Goal: Task Accomplishment & Management: Use online tool/utility

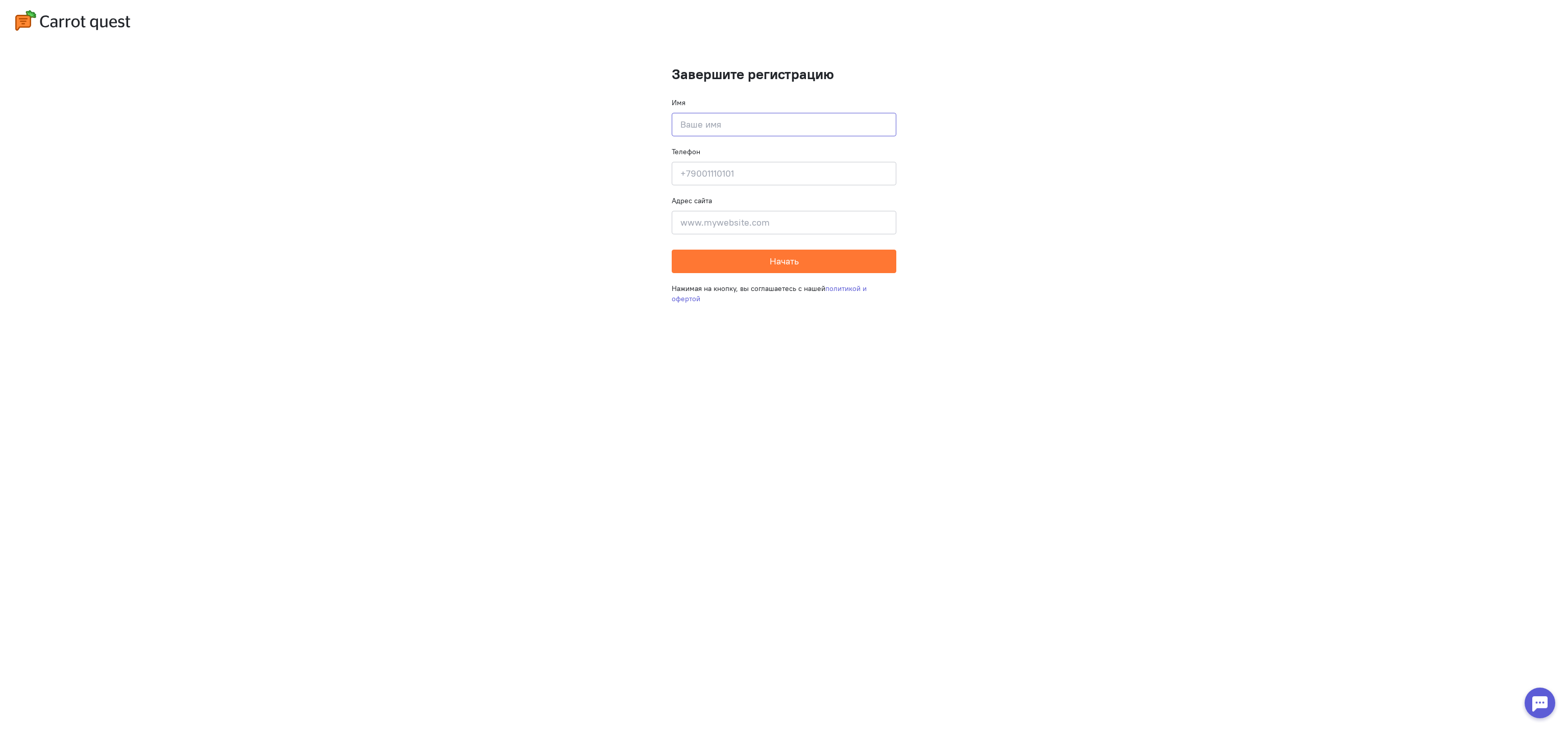
click at [772, 120] on input at bounding box center [784, 125] width 224 height 24
type input "[PERSON_NAME]"
click at [727, 177] on input at bounding box center [784, 174] width 224 height 24
type input "[PHONE_NUMBER]"
type input "Тезисы к статье научной конференции по теме "НЕЙРОСЕТЕВАЯ МОДЕЛЬ КОМПЕНСАЦИИ ТЕ…"
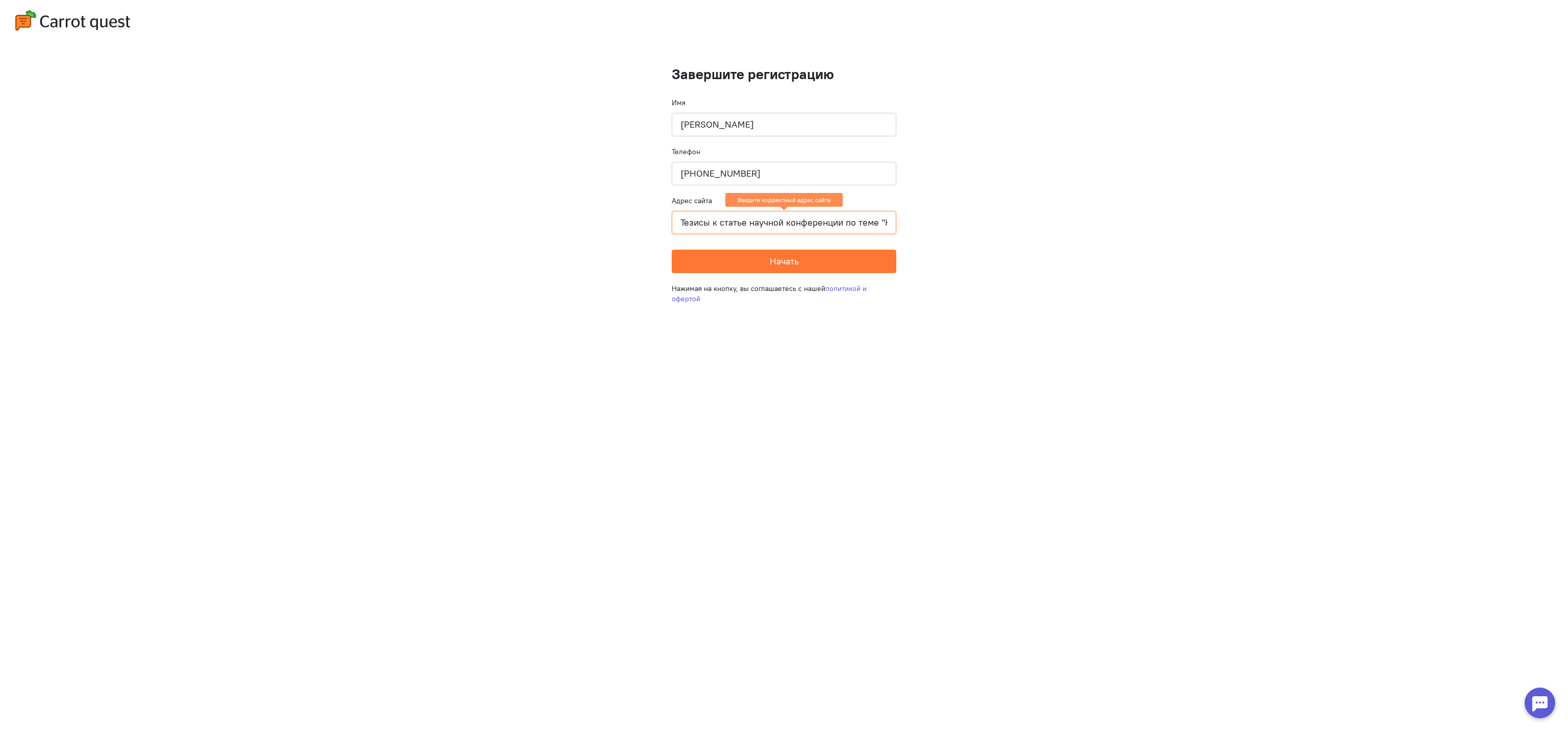
click at [751, 226] on input "Тезисы к статье научной конференции по теме "НЕЙРОСЕТЕВАЯ МОДЕЛЬ КОМПЕНСАЦИИ ТЕ…" at bounding box center [784, 223] width 224 height 24
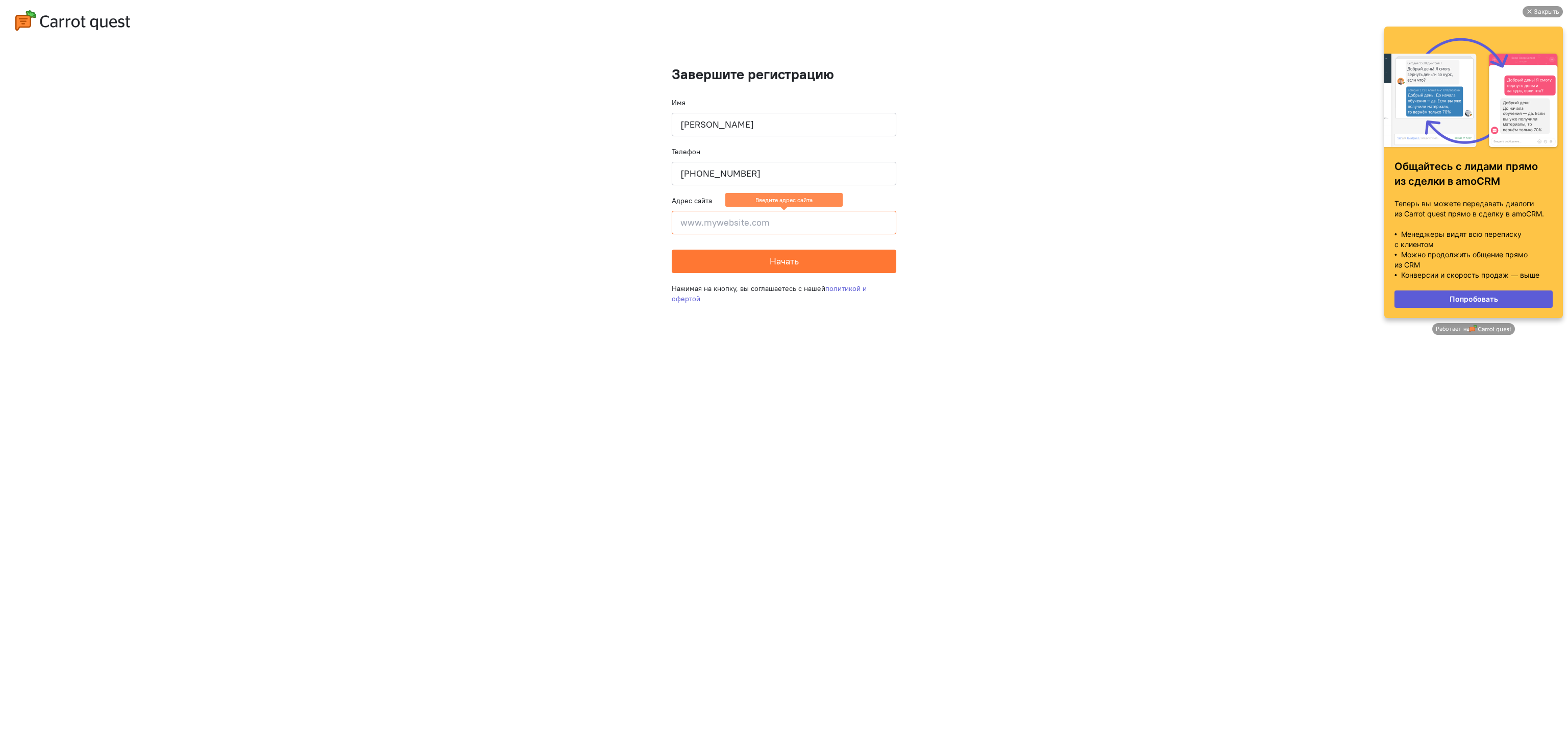
paste input "[URL][DOMAIN_NAME]"
type input "[URL][DOMAIN_NAME]"
click at [798, 259] on span "Начать" at bounding box center [784, 261] width 29 height 12
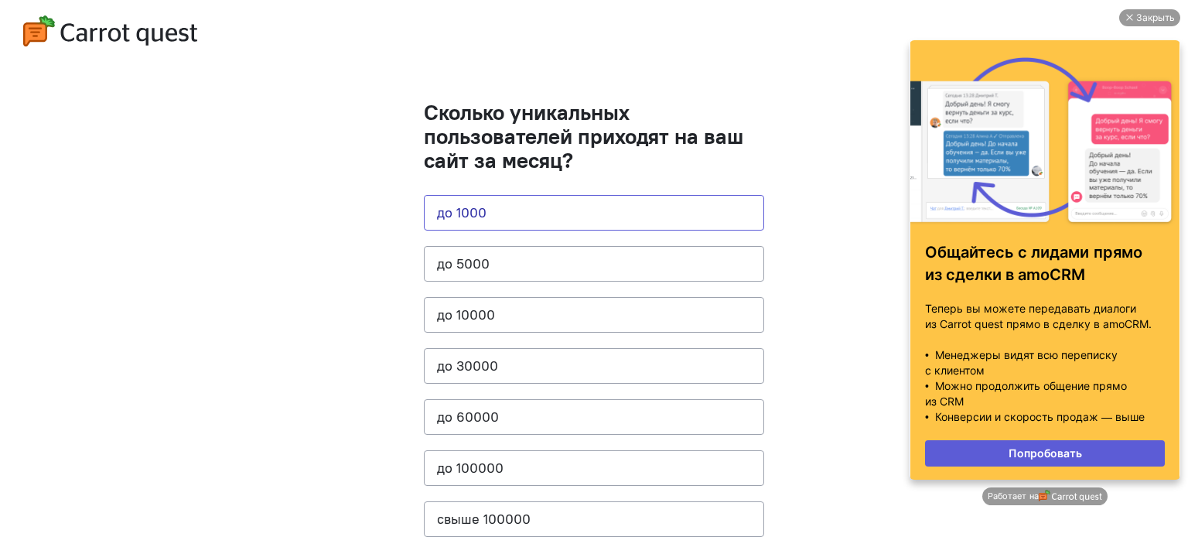
click at [668, 217] on button "до 1000" at bounding box center [594, 213] width 340 height 36
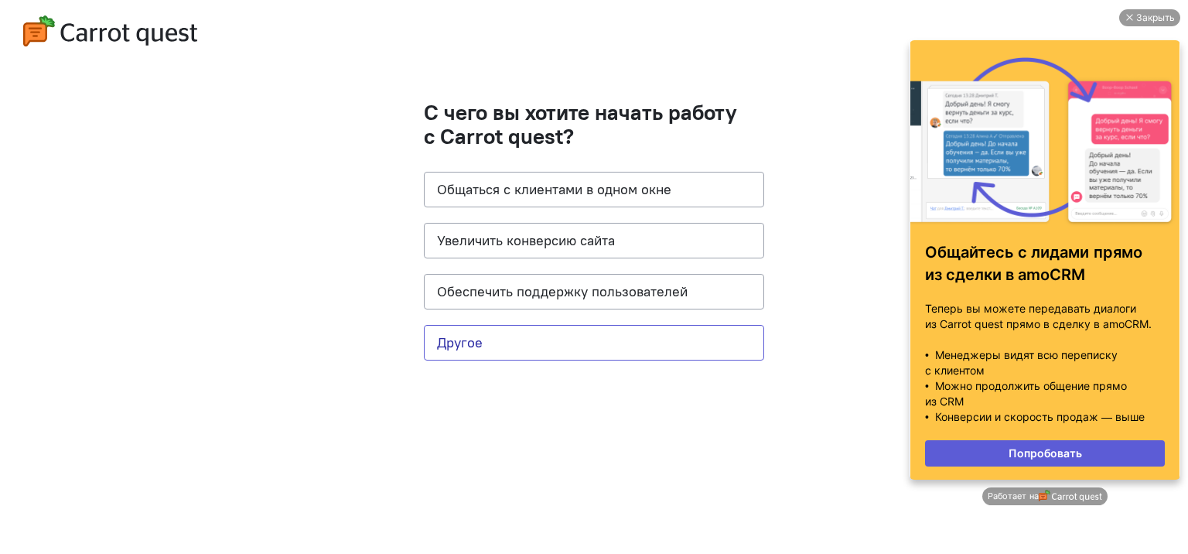
click at [619, 328] on button "Другое" at bounding box center [594, 343] width 340 height 36
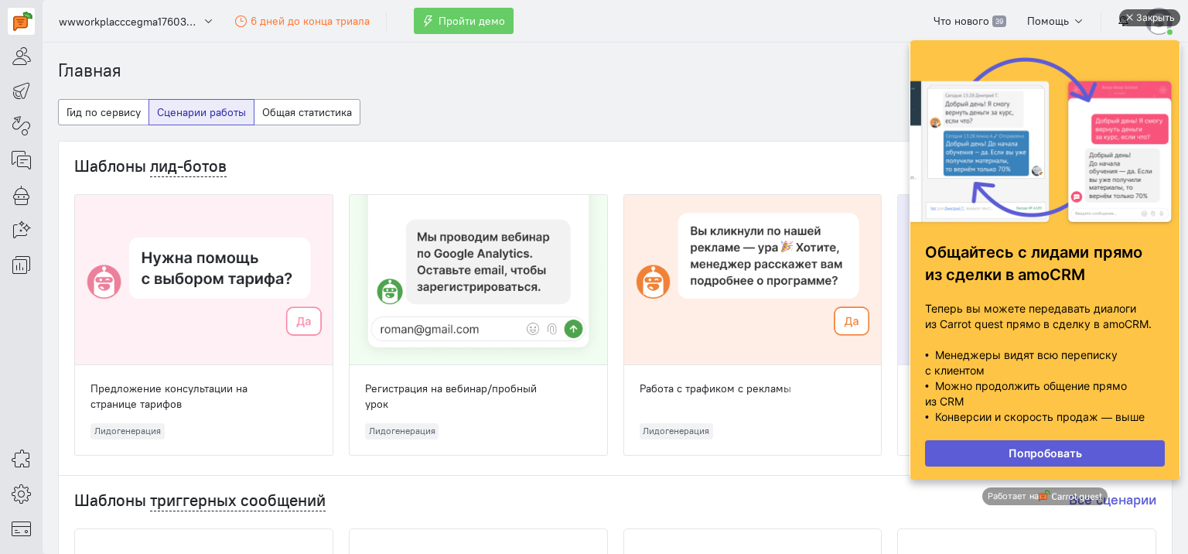
click at [1135, 19] on div "Закрыть" at bounding box center [1149, 17] width 61 height 17
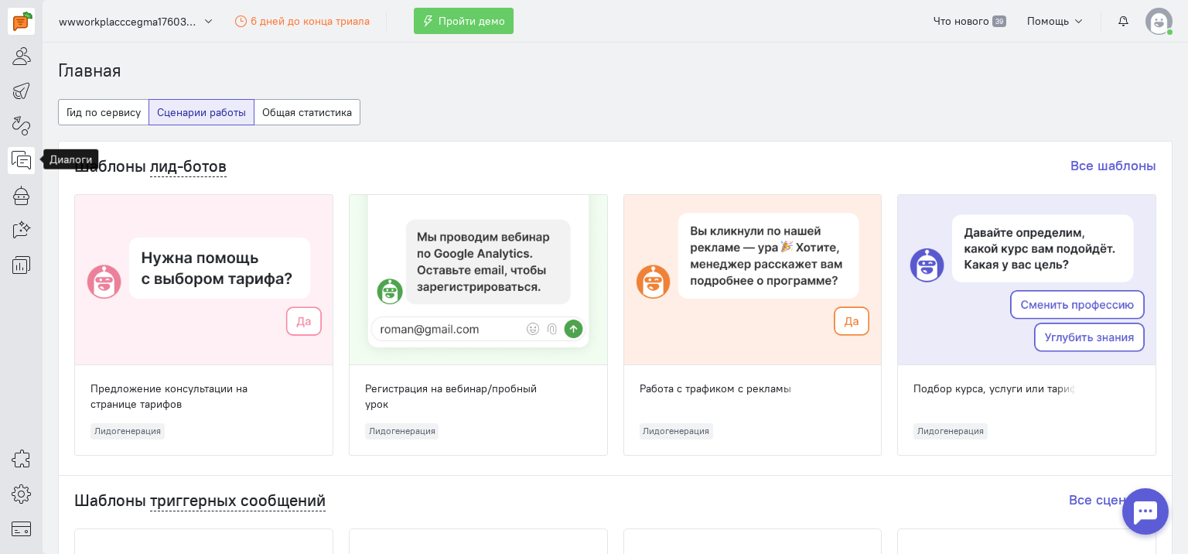
click at [12, 164] on icon at bounding box center [21, 160] width 19 height 19
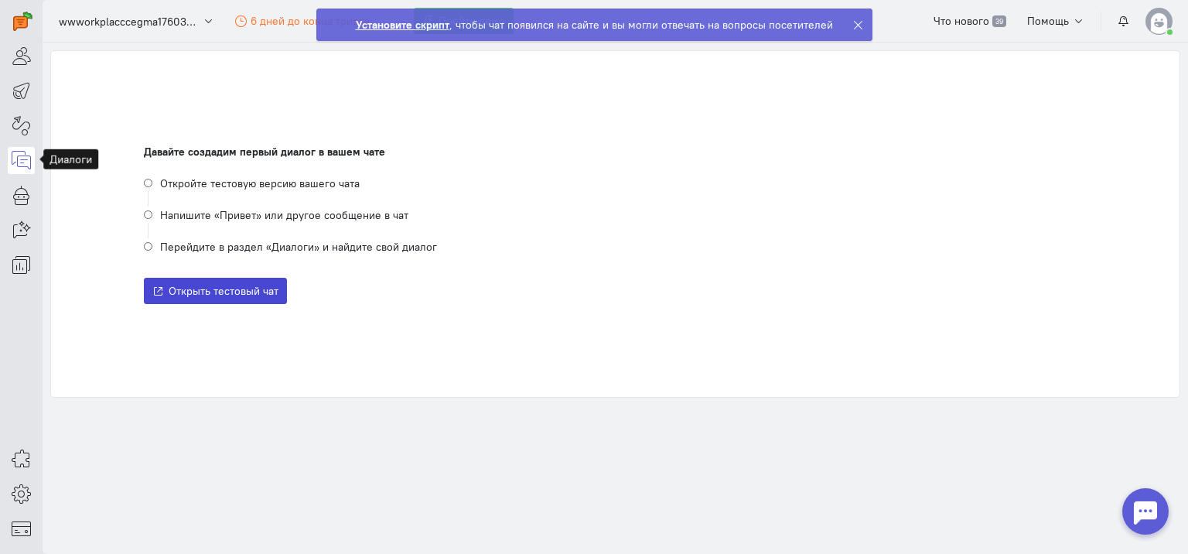
click at [211, 288] on span "Открыть тестовый чат" at bounding box center [224, 291] width 110 height 14
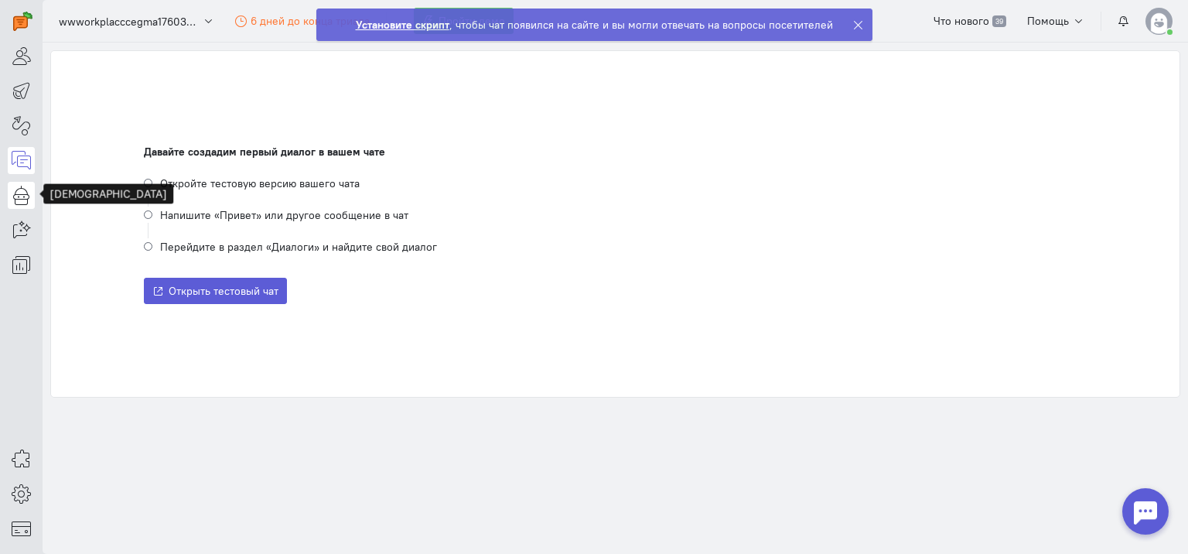
click at [22, 192] on icon at bounding box center [21, 195] width 19 height 19
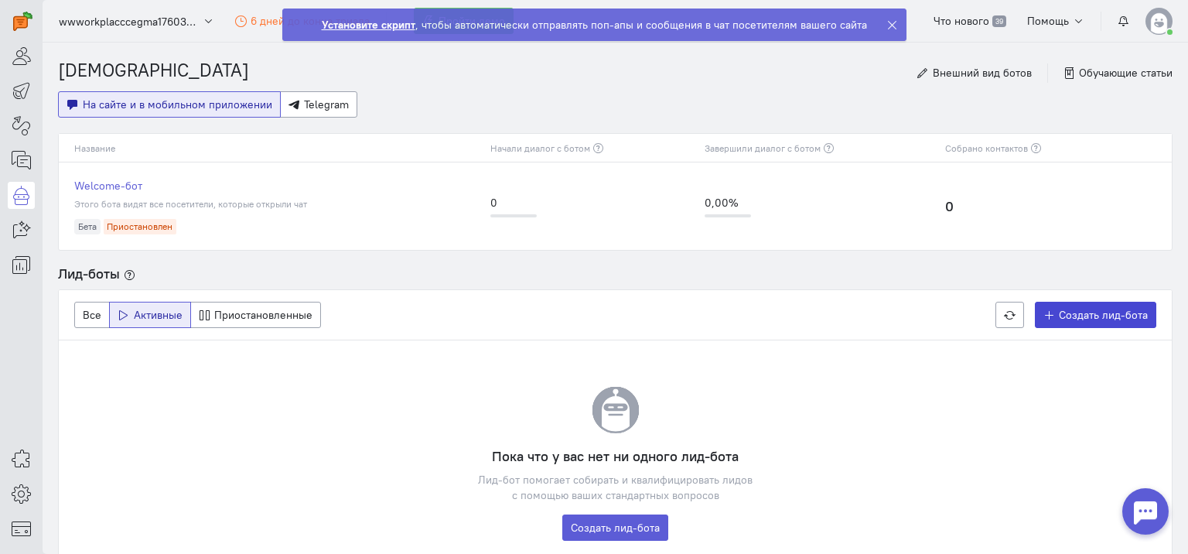
click at [1059, 316] on span "Создать лид-бота" at bounding box center [1103, 315] width 89 height 14
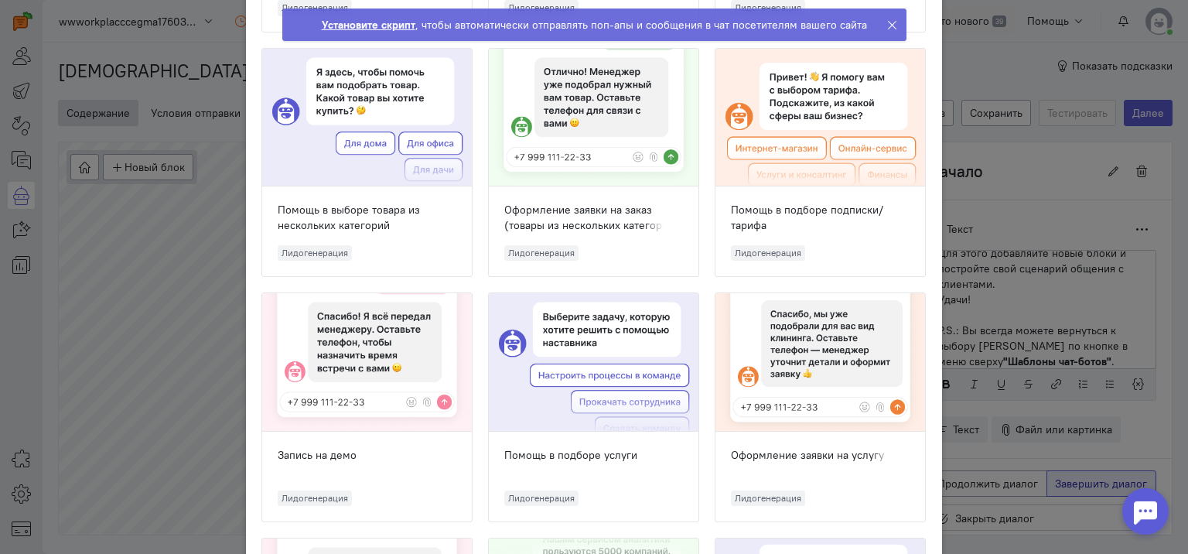
scroll to position [783, 0]
click at [793, 351] on div at bounding box center [820, 363] width 210 height 138
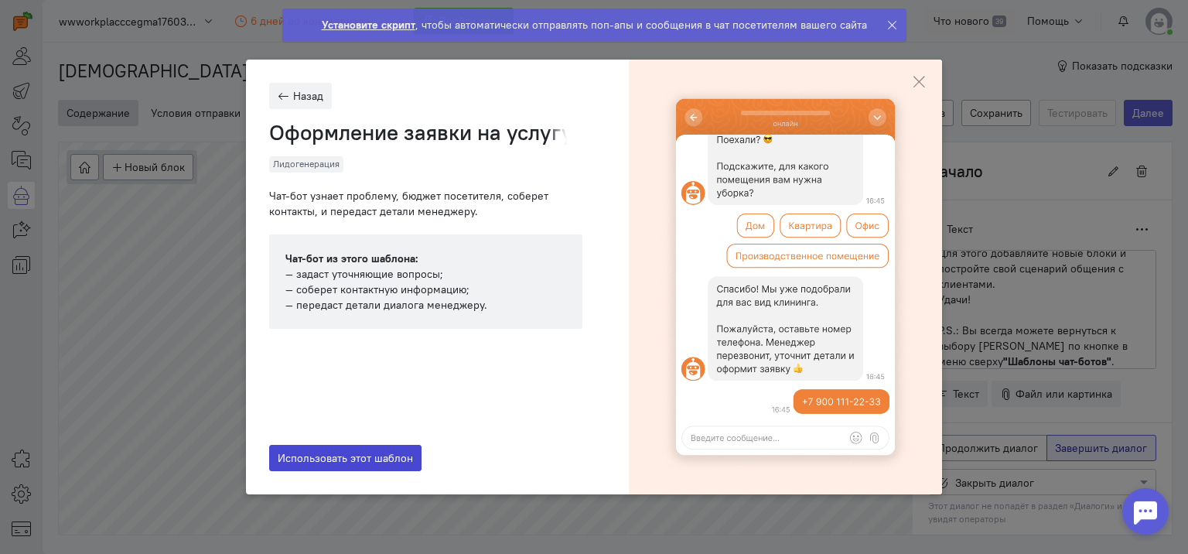
click at [359, 461] on span "Использовать этот шаблон" at bounding box center [345, 458] width 135 height 14
type input "Оформление заявки на услугу"
radio input "true"
radio input "false"
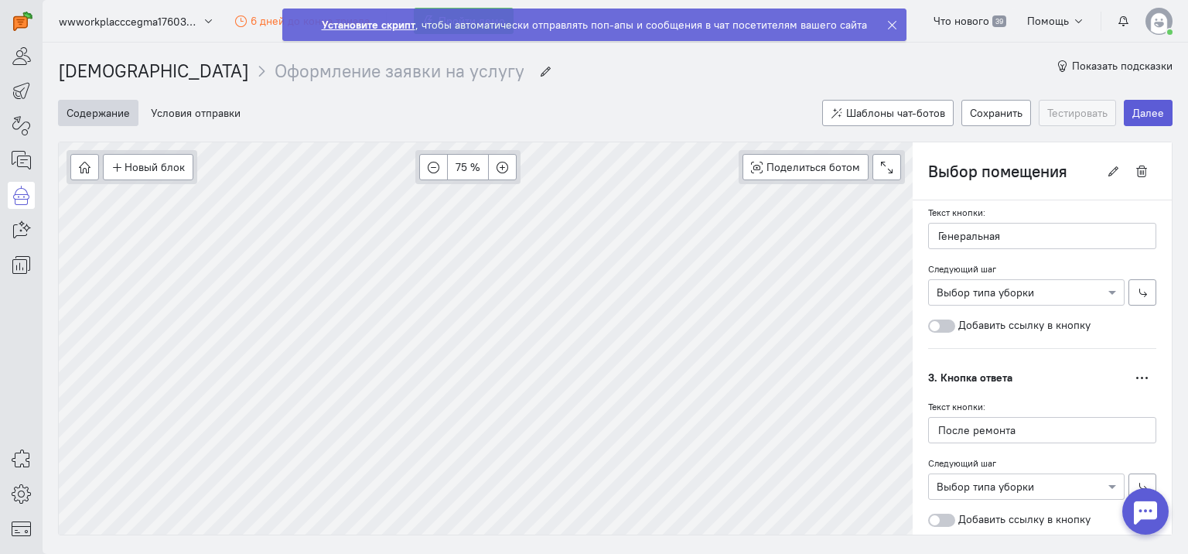
scroll to position [609, 0]
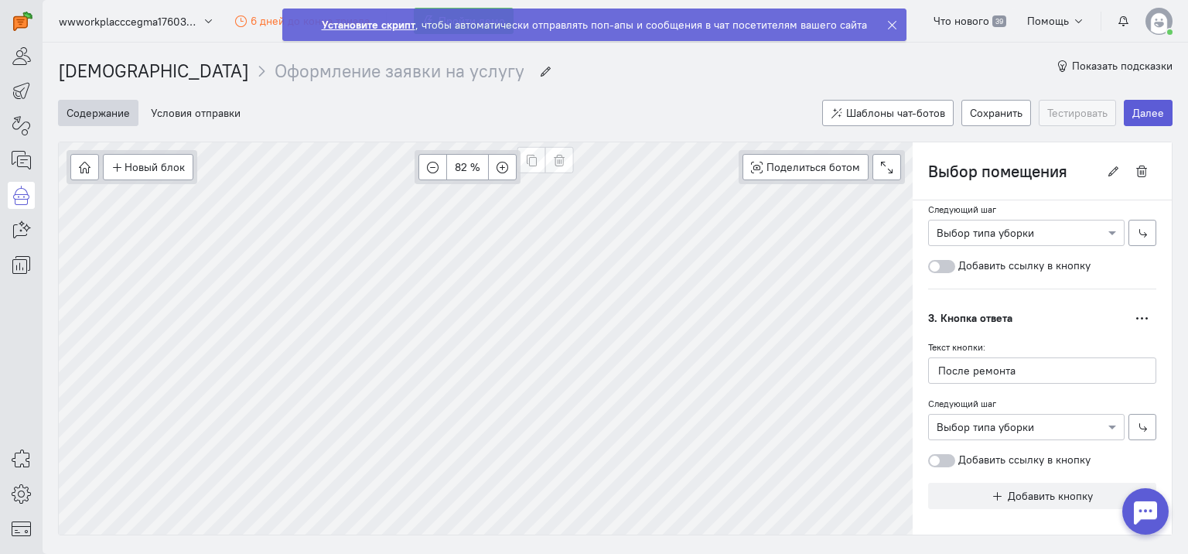
type input "Условие: Рабочее время"
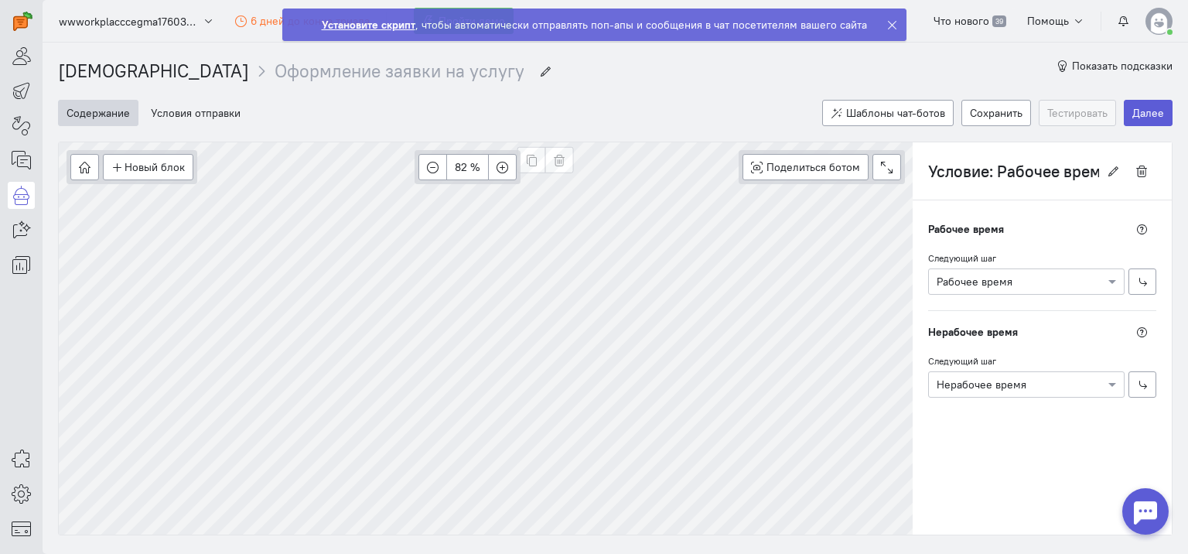
scroll to position [0, 0]
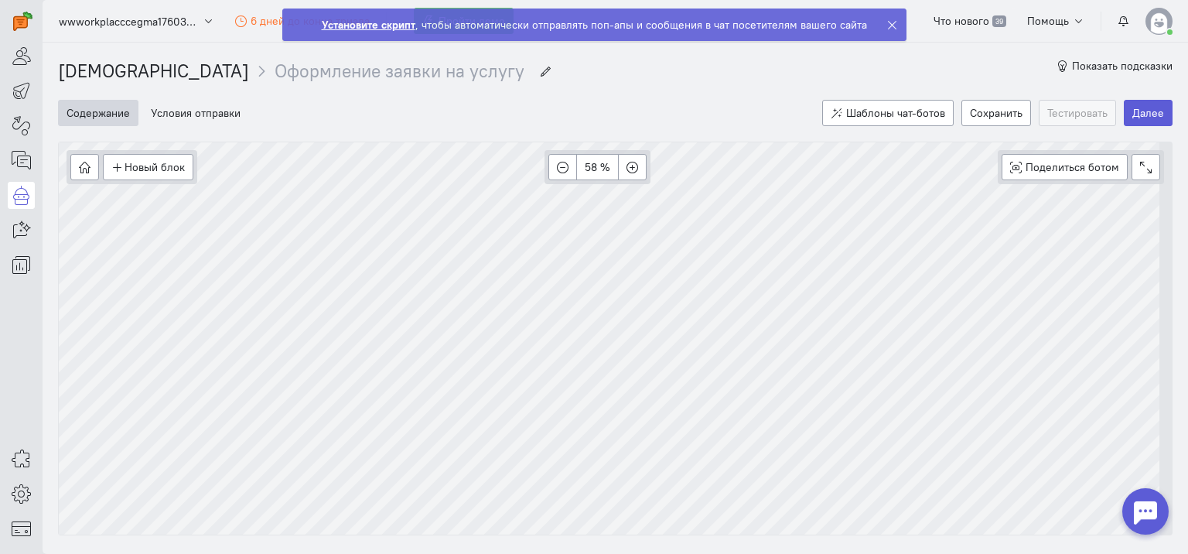
click at [888, 19] on icon at bounding box center [892, 25] width 12 height 12
